Goal: Transaction & Acquisition: Download file/media

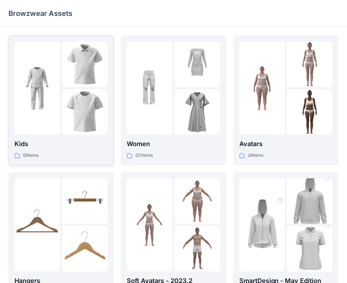
click at [29, 157] on p "59 items" at bounding box center [31, 155] width 16 height 7
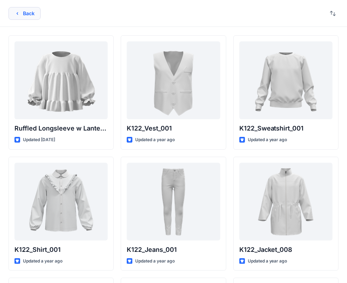
click at [17, 15] on icon "button" at bounding box center [17, 14] width 6 height 6
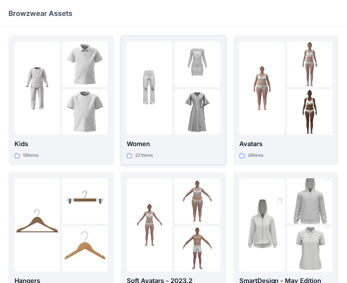
click at [143, 156] on p "221 items" at bounding box center [144, 155] width 18 height 7
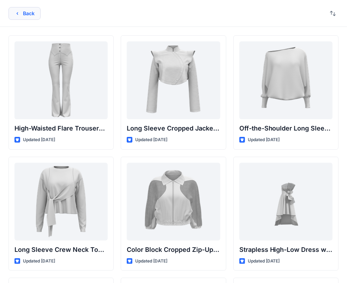
click at [16, 13] on icon "button" at bounding box center [17, 14] width 6 height 6
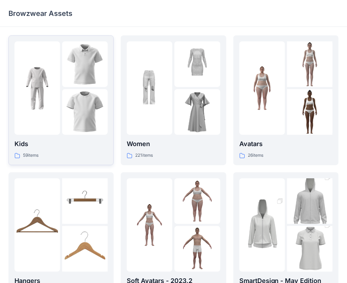
click at [27, 154] on p "59 items" at bounding box center [31, 155] width 16 height 7
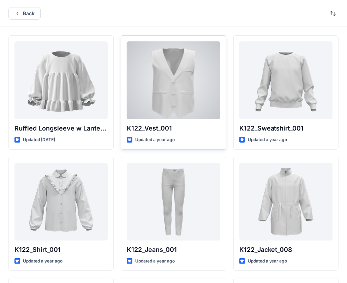
click at [167, 95] on div at bounding box center [173, 80] width 93 height 78
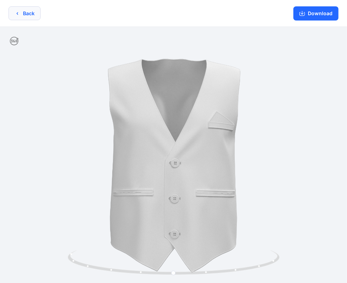
click at [17, 14] on icon "button" at bounding box center [17, 14] width 6 height 6
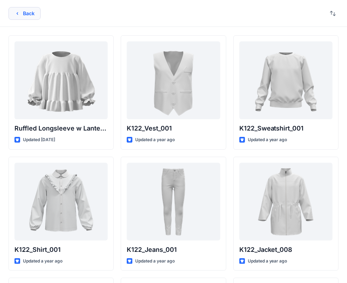
click at [15, 14] on icon "button" at bounding box center [17, 14] width 6 height 6
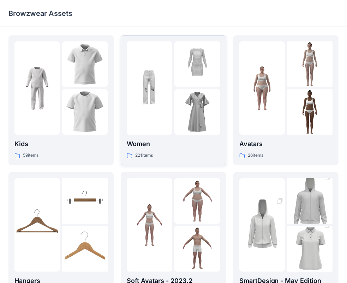
click at [142, 154] on p "221 items" at bounding box center [144, 155] width 18 height 7
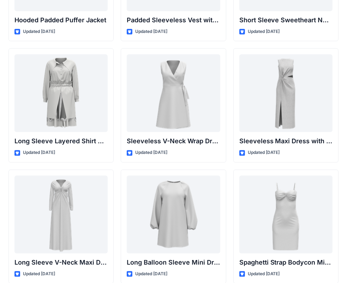
scroll to position [990, 0]
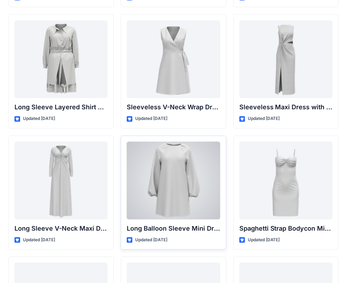
click at [187, 173] on div at bounding box center [173, 180] width 93 height 78
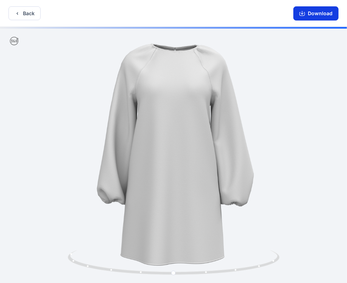
click at [320, 13] on button "Download" at bounding box center [316, 13] width 45 height 14
click at [316, 12] on button "Download" at bounding box center [316, 13] width 45 height 14
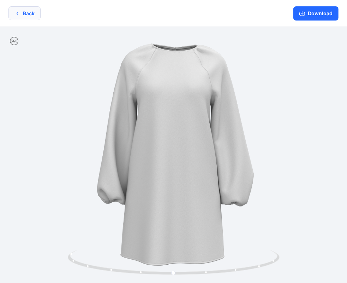
click at [15, 13] on icon "button" at bounding box center [17, 14] width 6 height 6
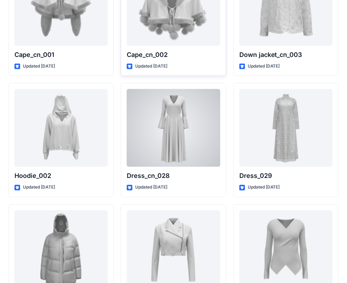
scroll to position [4451, 0]
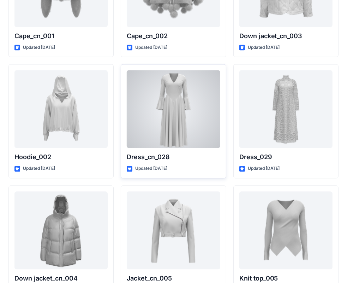
click at [178, 95] on div at bounding box center [173, 109] width 93 height 78
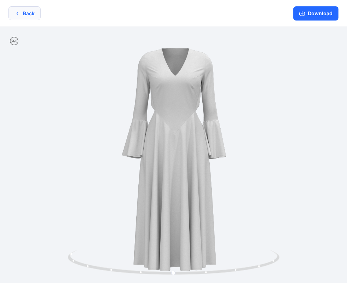
click at [17, 13] on icon "button" at bounding box center [17, 14] width 6 height 6
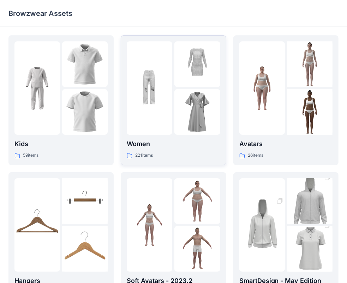
click at [195, 97] on img at bounding box center [198, 112] width 46 height 46
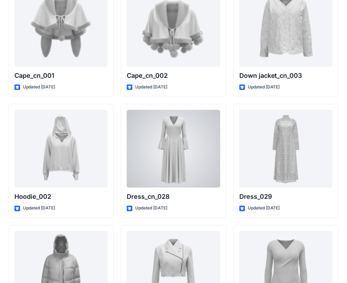
scroll to position [4416, 0]
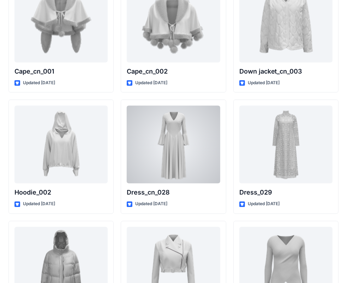
click at [210, 156] on div at bounding box center [173, 144] width 93 height 78
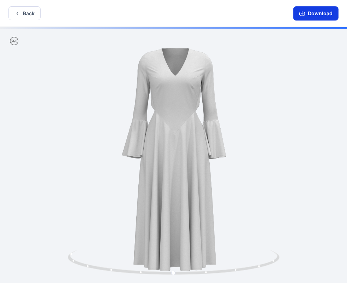
click at [311, 13] on button "Download" at bounding box center [316, 13] width 45 height 14
